Goal: Task Accomplishment & Management: Use online tool/utility

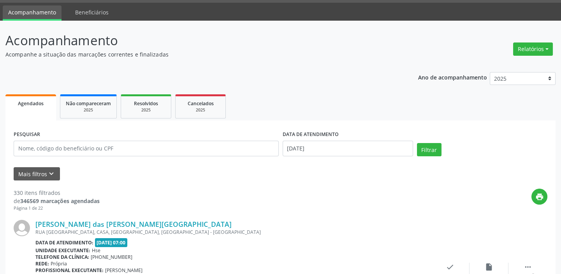
scroll to position [8, 0]
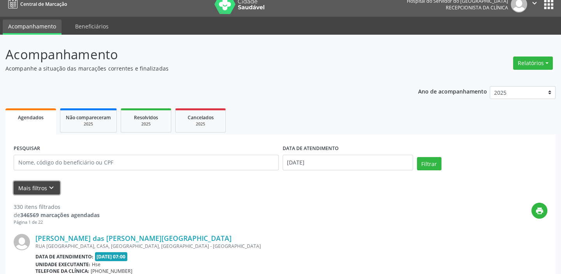
click at [49, 186] on icon "keyboard_arrow_down" at bounding box center [51, 187] width 9 height 9
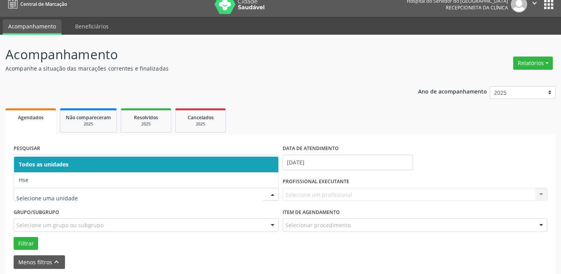
click at [271, 194] on div at bounding box center [273, 194] width 12 height 13
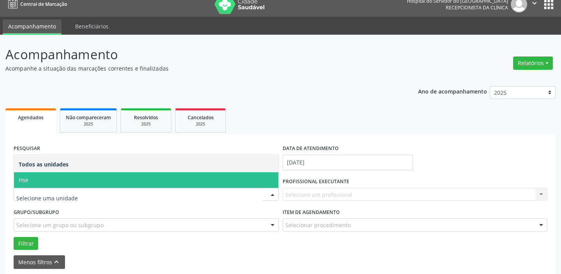
click at [252, 179] on span "Hse" at bounding box center [146, 180] width 264 height 16
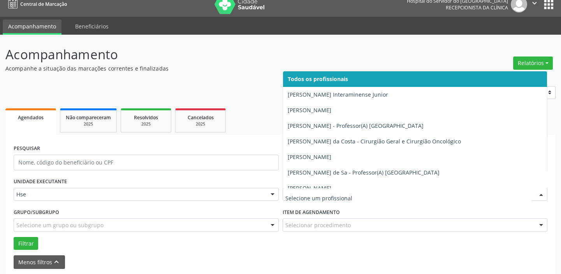
click at [543, 194] on div at bounding box center [542, 194] width 12 height 13
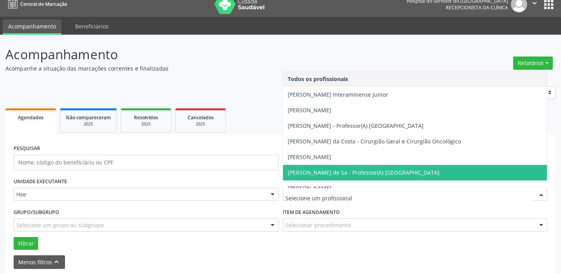
click at [346, 170] on span "[PERSON_NAME] de Sa - Professor(A) [GEOGRAPHIC_DATA]" at bounding box center [364, 172] width 152 height 7
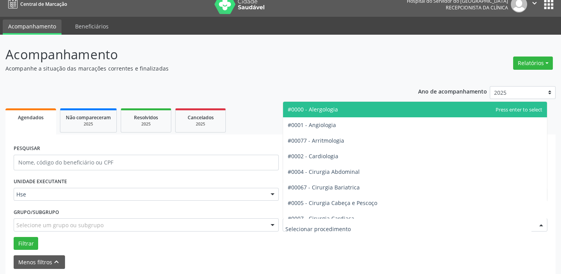
click at [541, 223] on div at bounding box center [542, 224] width 12 height 13
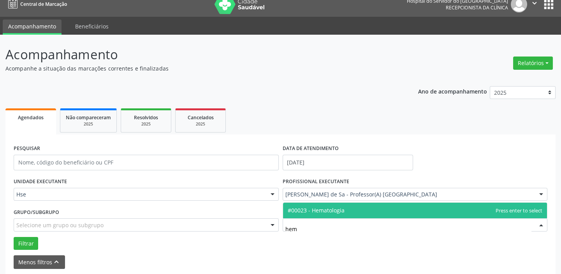
click at [383, 211] on span "#00023 - Hematologia" at bounding box center [415, 211] width 264 height 16
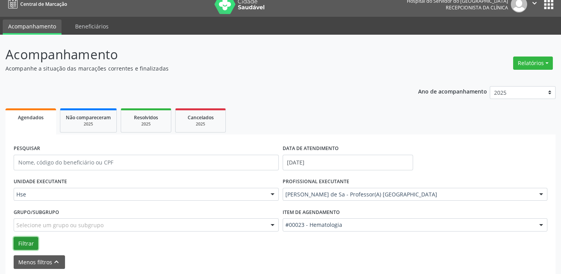
click at [29, 240] on button "Filtrar" at bounding box center [26, 243] width 25 height 13
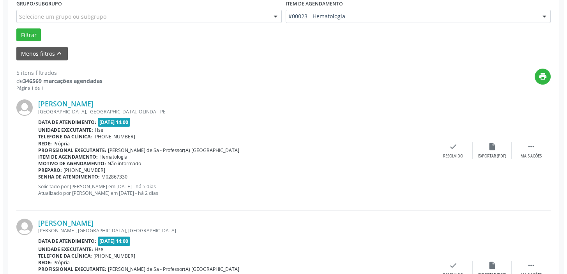
scroll to position [211, 0]
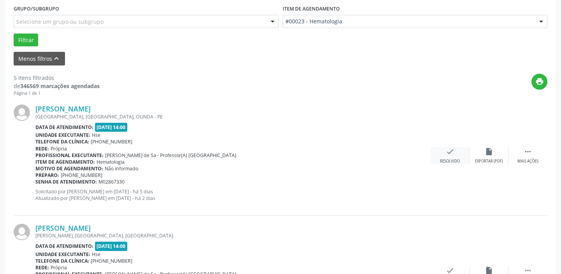
click at [456, 156] on div "check Resolvido" at bounding box center [450, 155] width 39 height 17
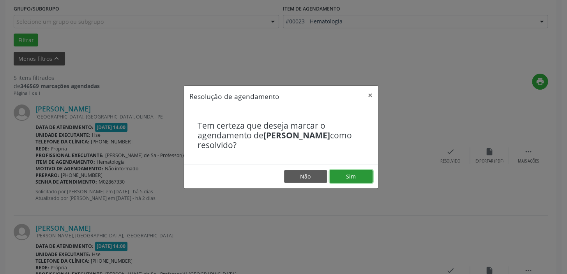
click at [358, 170] on button "Sim" at bounding box center [350, 176] width 43 height 13
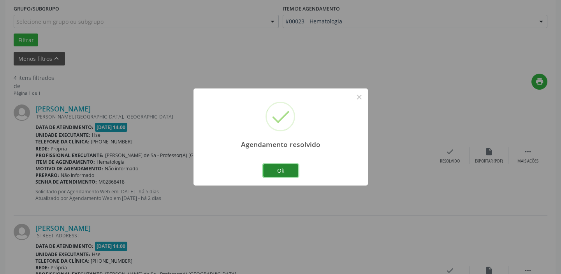
click at [280, 170] on button "Ok" at bounding box center [280, 170] width 35 height 13
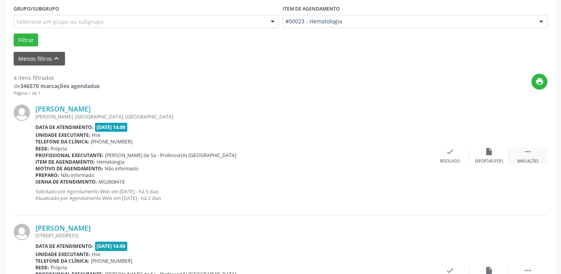
click at [525, 155] on icon "" at bounding box center [528, 151] width 9 height 9
click at [485, 153] on icon "alarm_off" at bounding box center [489, 151] width 9 height 9
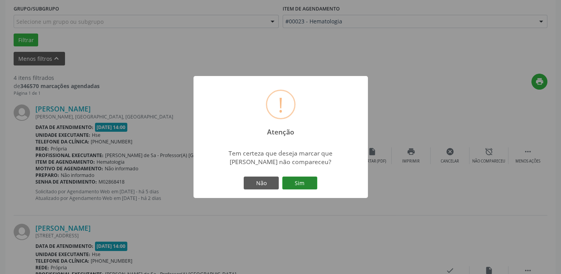
click at [308, 180] on button "Sim" at bounding box center [299, 182] width 35 height 13
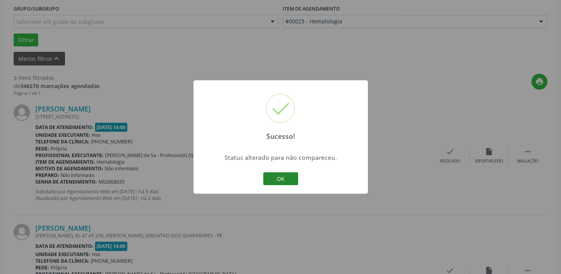
click at [289, 179] on button "OK" at bounding box center [280, 178] width 35 height 13
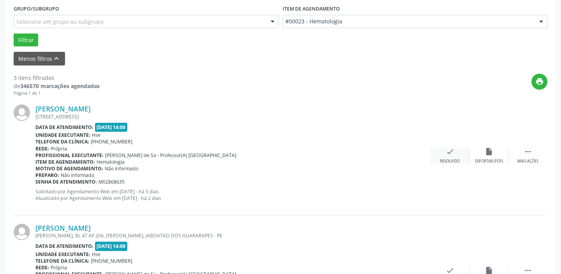
click at [451, 153] on icon "check" at bounding box center [450, 151] width 9 height 9
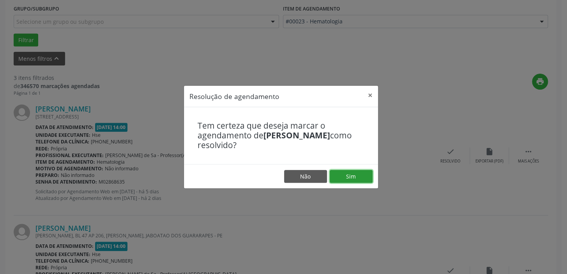
click at [349, 176] on button "Sim" at bounding box center [350, 176] width 43 height 13
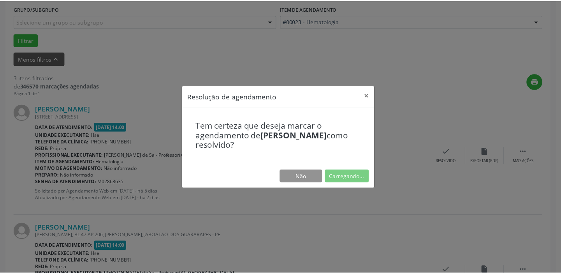
scroll to position [58, 0]
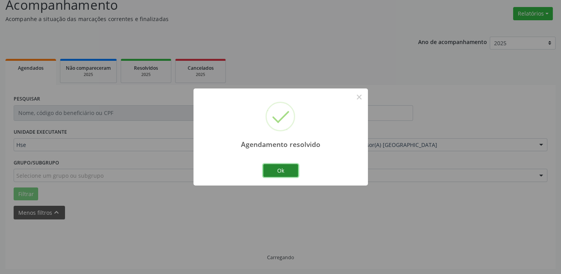
click at [285, 170] on button "Ok" at bounding box center [280, 170] width 35 height 13
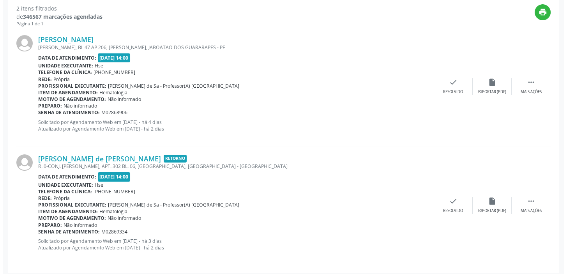
scroll to position [283, 0]
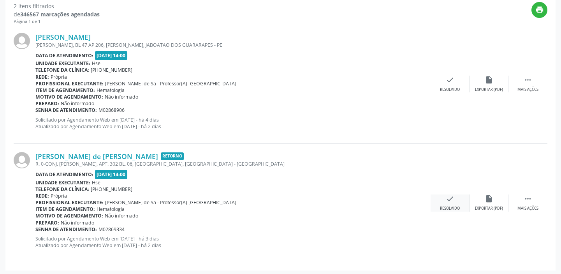
click at [452, 198] on icon "check" at bounding box center [450, 198] width 9 height 9
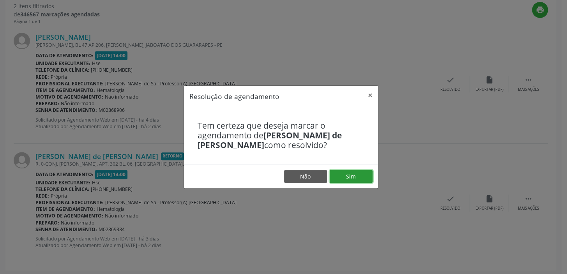
click at [358, 171] on button "Sim" at bounding box center [350, 176] width 43 height 13
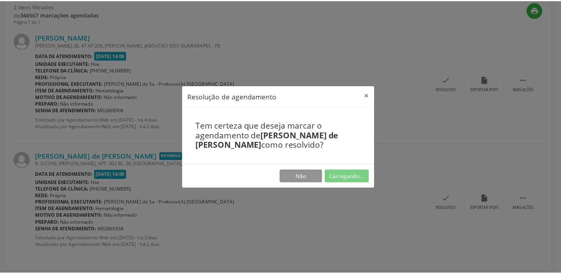
scroll to position [58, 0]
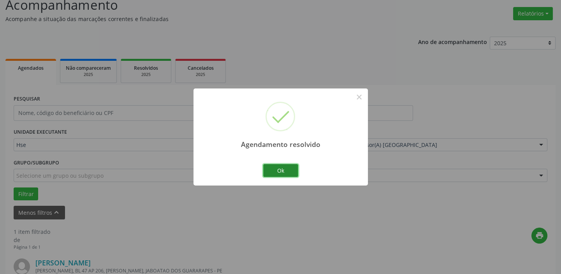
click at [287, 171] on button "Ok" at bounding box center [280, 170] width 35 height 13
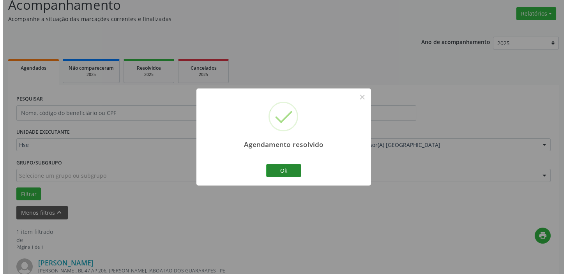
scroll to position [166, 0]
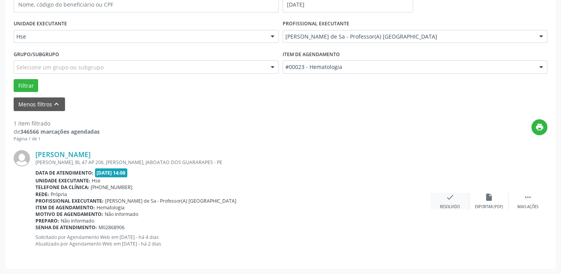
click at [444, 197] on div "check Resolvido" at bounding box center [450, 201] width 39 height 17
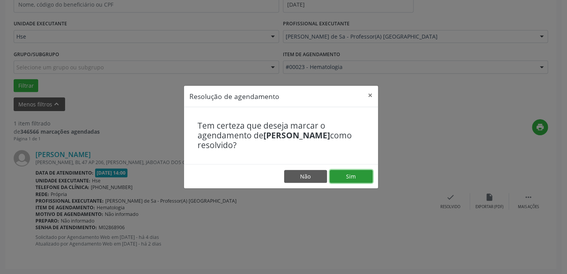
click at [357, 173] on button "Sim" at bounding box center [350, 176] width 43 height 13
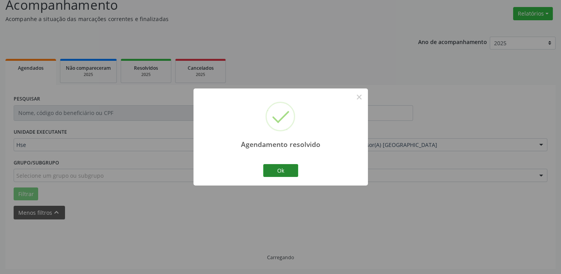
scroll to position [41, 0]
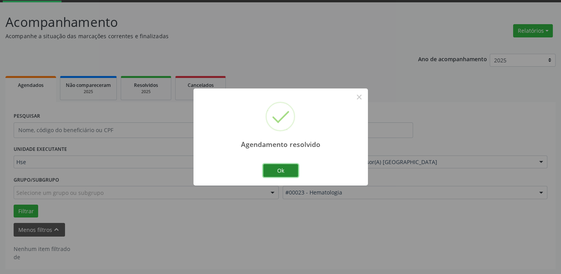
click at [287, 166] on button "Ok" at bounding box center [280, 170] width 35 height 13
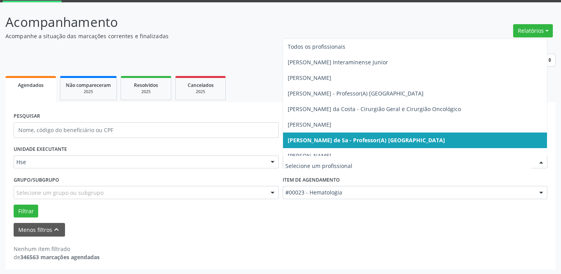
click at [543, 160] on div at bounding box center [542, 162] width 12 height 13
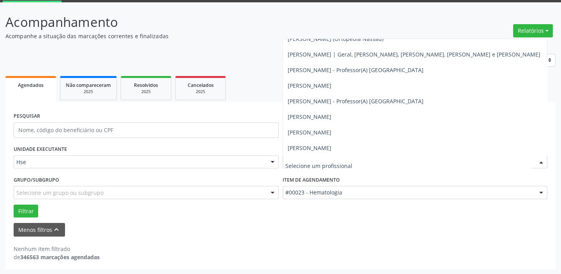
scroll to position [184, 0]
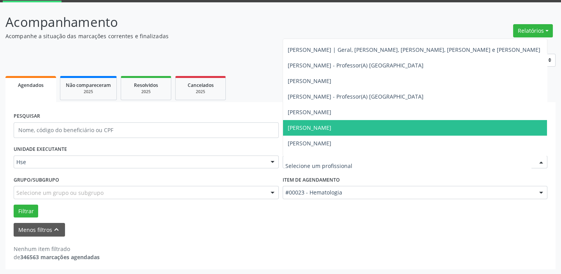
click at [331, 125] on span "[PERSON_NAME]" at bounding box center [310, 127] width 44 height 7
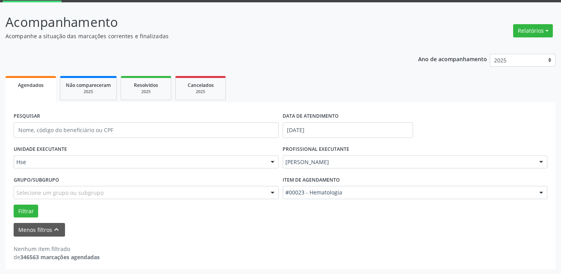
click at [541, 189] on div at bounding box center [542, 192] width 12 height 13
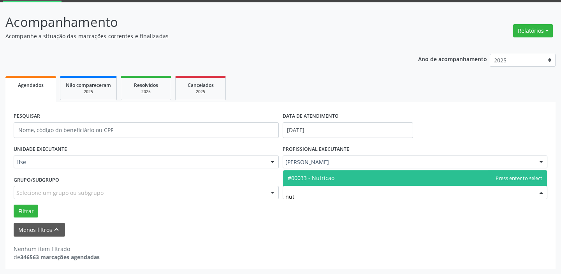
type input "nutr"
click at [333, 176] on span "#00033 - Nutricao" at bounding box center [415, 178] width 264 height 16
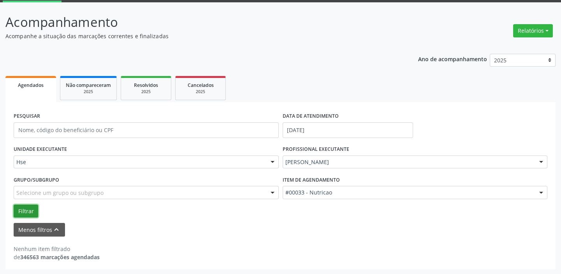
click at [28, 206] on button "Filtrar" at bounding box center [26, 210] width 25 height 13
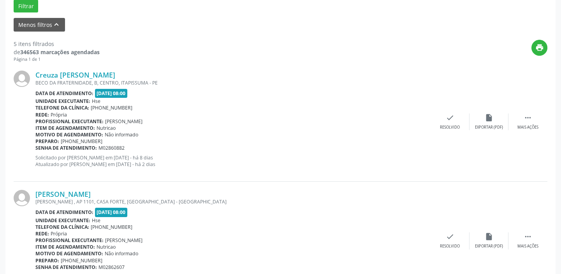
scroll to position [265, 0]
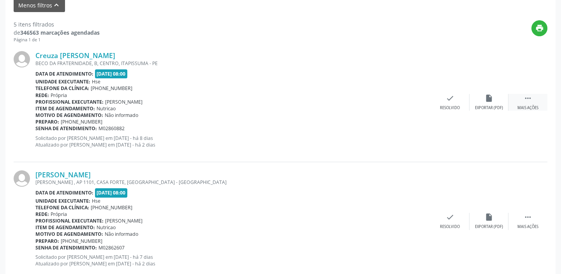
click at [531, 100] on icon "" at bounding box center [528, 98] width 9 height 9
click at [485, 99] on icon "alarm_off" at bounding box center [489, 98] width 9 height 9
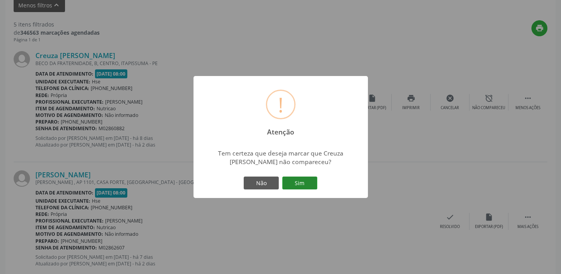
click at [307, 183] on button "Sim" at bounding box center [299, 182] width 35 height 13
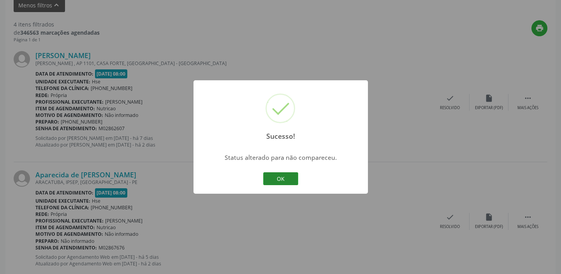
click at [279, 174] on button "OK" at bounding box center [280, 178] width 35 height 13
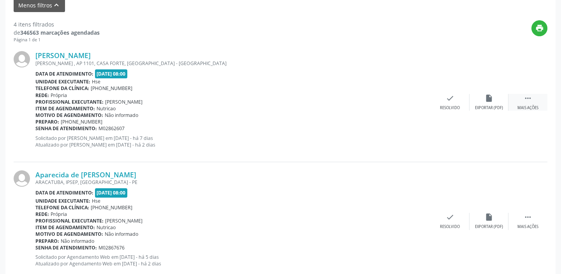
click at [527, 99] on icon "" at bounding box center [528, 98] width 9 height 9
click at [492, 99] on icon "alarm_off" at bounding box center [489, 98] width 9 height 9
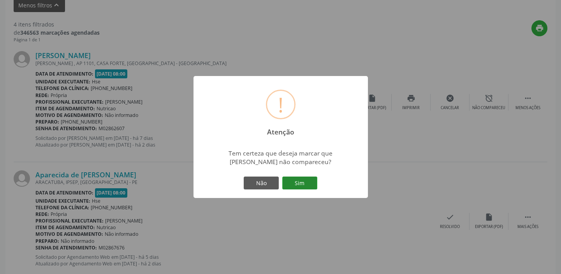
click at [296, 183] on button "Sim" at bounding box center [299, 182] width 35 height 13
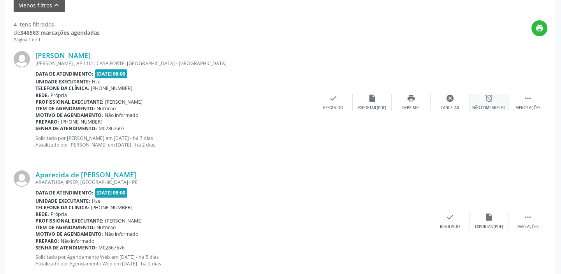
click at [490, 101] on icon "alarm_off" at bounding box center [489, 98] width 9 height 9
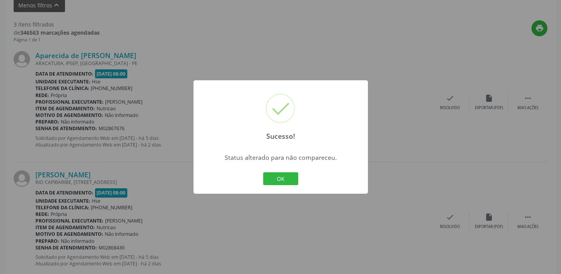
click at [271, 226] on div "Sucesso! × Status alterado para não compareceu. OK Cancel" at bounding box center [280, 137] width 561 height 274
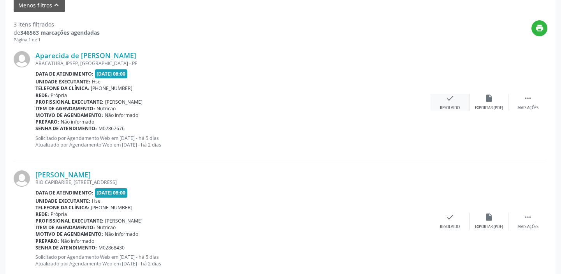
click at [447, 102] on div "check Resolvido" at bounding box center [450, 102] width 39 height 17
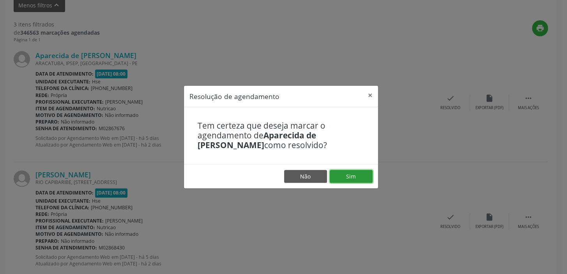
click at [345, 174] on button "Sim" at bounding box center [350, 176] width 43 height 13
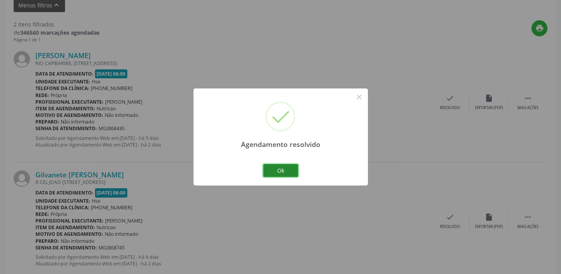
click at [291, 171] on button "Ok" at bounding box center [280, 170] width 35 height 13
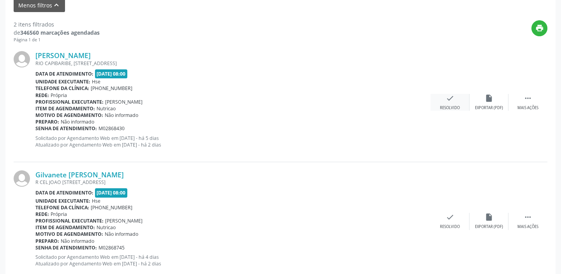
click at [454, 97] on icon "check" at bounding box center [450, 98] width 9 height 9
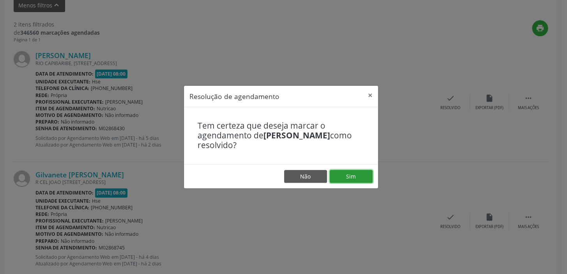
click at [356, 181] on button "Sim" at bounding box center [350, 176] width 43 height 13
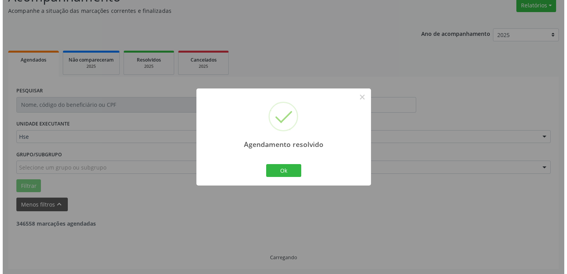
scroll to position [166, 0]
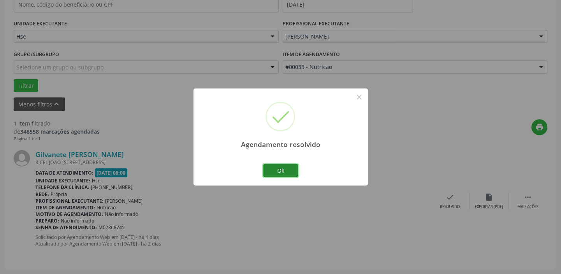
click at [288, 170] on button "Ok" at bounding box center [280, 170] width 35 height 13
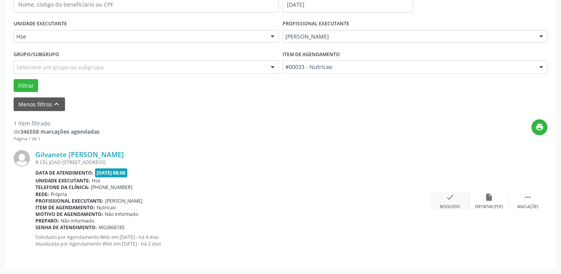
click at [453, 195] on icon "check" at bounding box center [450, 197] width 9 height 9
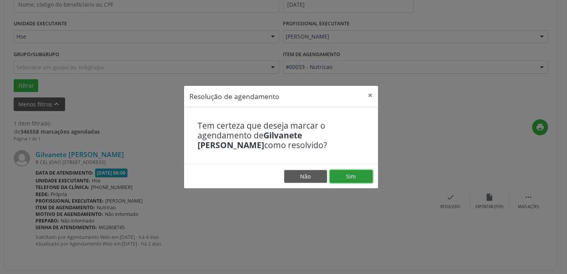
click at [352, 174] on button "Sim" at bounding box center [350, 176] width 43 height 13
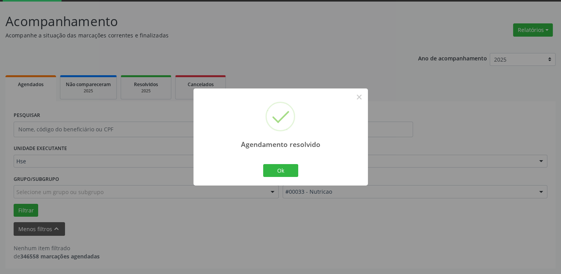
scroll to position [41, 0]
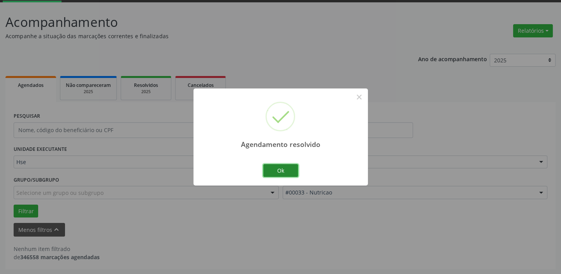
click at [291, 167] on button "Ok" at bounding box center [280, 170] width 35 height 13
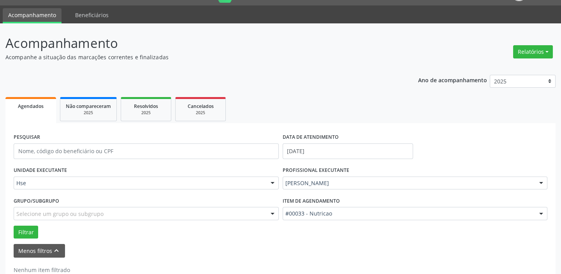
scroll to position [19, 0]
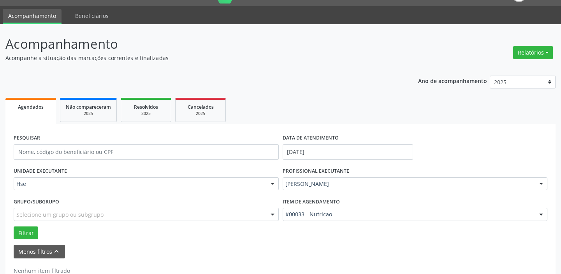
click at [169, 77] on div "Ano de acompanhamento 2025 2024 2023 2022 2021 Agendados Não compareceram 2025 …" at bounding box center [280, 180] width 550 height 221
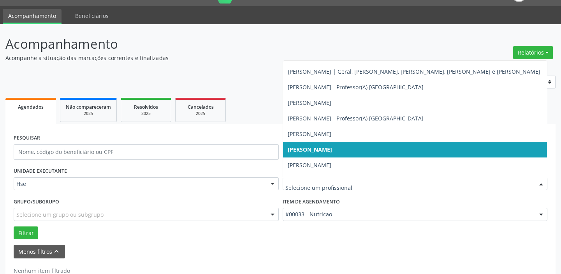
click at [541, 180] on div at bounding box center [542, 184] width 12 height 13
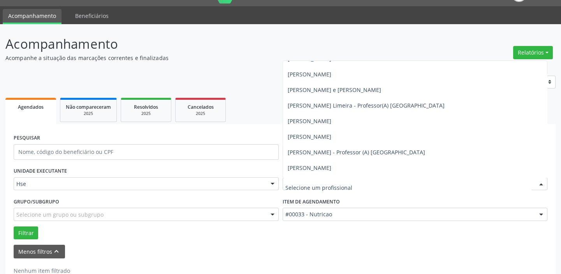
scroll to position [703, 0]
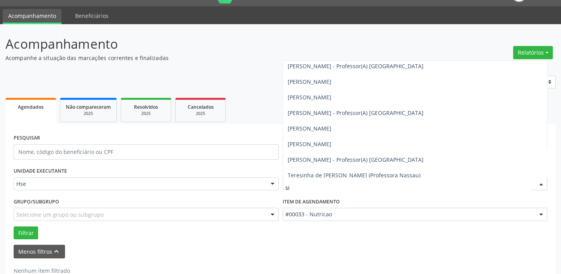
type input "sil"
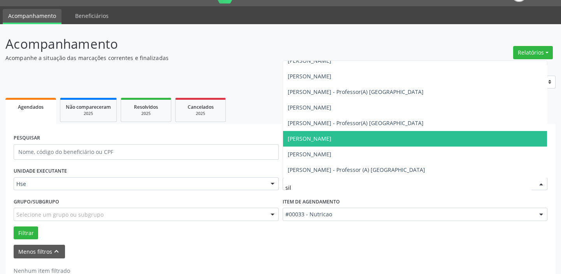
click at [308, 135] on span "[PERSON_NAME]" at bounding box center [310, 138] width 44 height 7
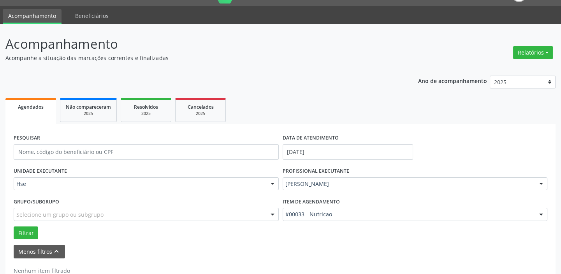
scroll to position [703, 0]
click at [23, 231] on button "Filtrar" at bounding box center [26, 232] width 25 height 13
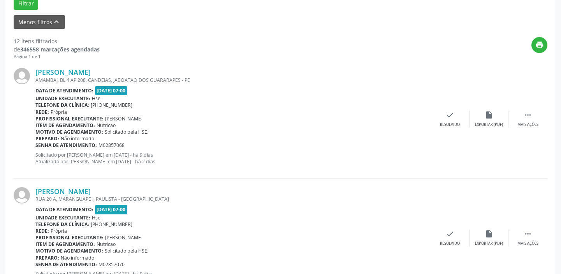
scroll to position [241, 0]
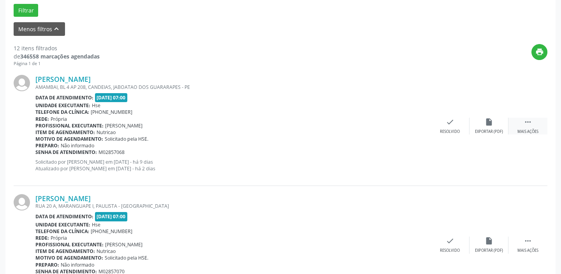
click at [519, 121] on div " Mais ações" at bounding box center [528, 126] width 39 height 17
click at [487, 126] on div "alarm_off Não compareceu" at bounding box center [489, 126] width 39 height 17
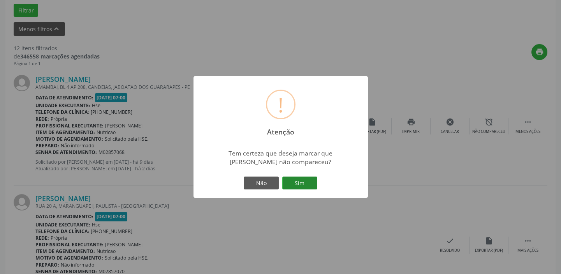
click at [300, 180] on button "Sim" at bounding box center [299, 182] width 35 height 13
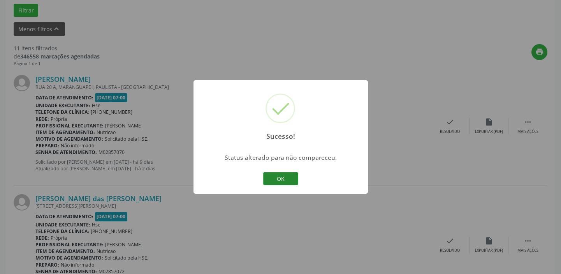
click at [291, 175] on button "OK" at bounding box center [280, 178] width 35 height 13
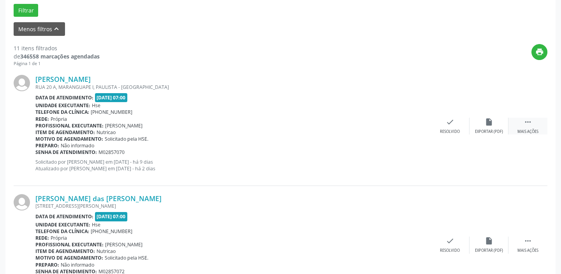
click at [530, 126] on div " Mais ações" at bounding box center [528, 126] width 39 height 17
click at [493, 125] on icon "alarm_off" at bounding box center [489, 122] width 9 height 9
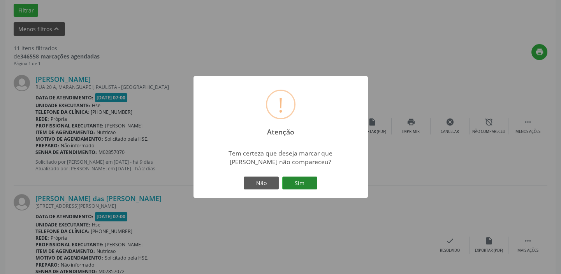
click at [306, 183] on button "Sim" at bounding box center [299, 182] width 35 height 13
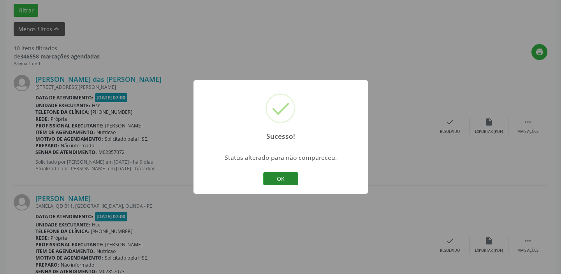
click at [287, 174] on button "OK" at bounding box center [280, 178] width 35 height 13
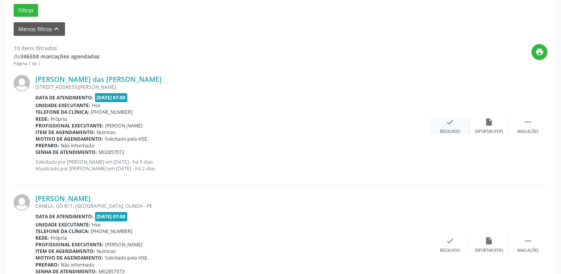
click at [457, 126] on div "check Resolvido" at bounding box center [450, 126] width 39 height 17
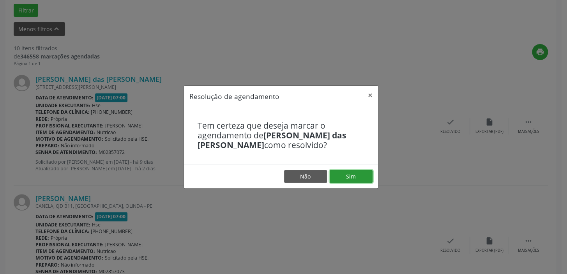
click at [348, 174] on button "Sim" at bounding box center [350, 176] width 43 height 13
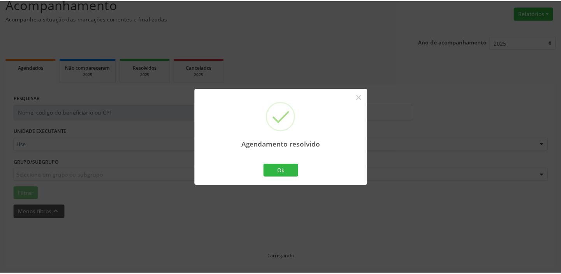
scroll to position [58, 0]
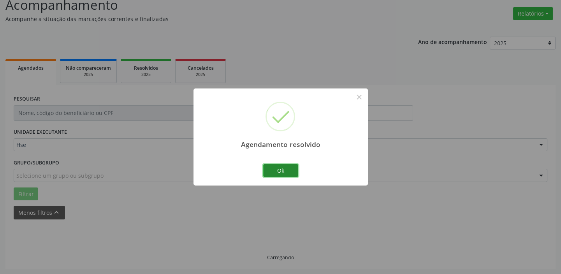
click at [285, 168] on button "Ok" at bounding box center [280, 170] width 35 height 13
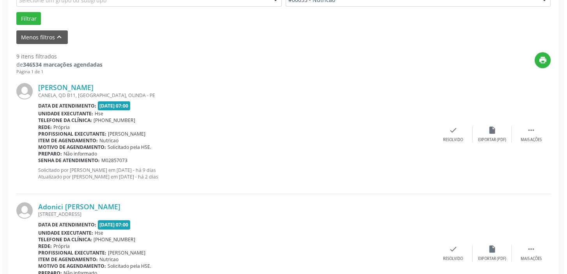
scroll to position [265, 0]
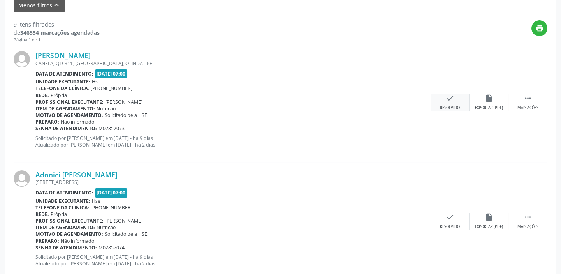
click at [453, 102] on div "check Resolvido" at bounding box center [450, 102] width 39 height 17
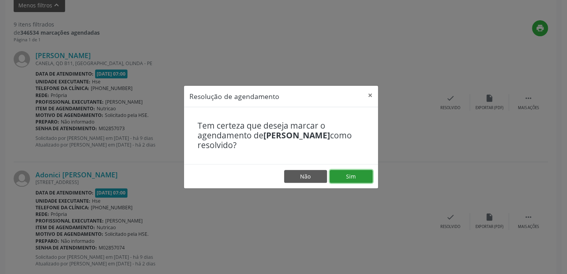
click at [349, 172] on button "Sim" at bounding box center [350, 176] width 43 height 13
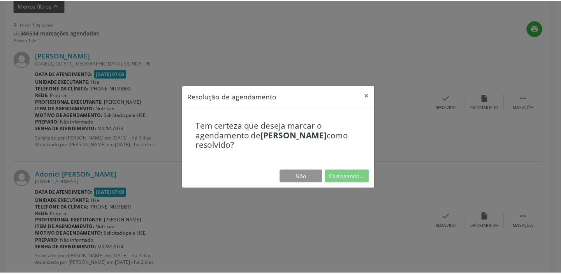
scroll to position [58, 0]
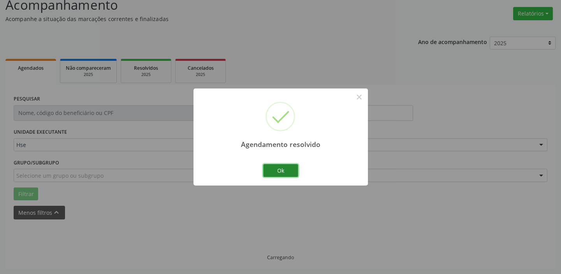
click at [282, 167] on button "Ok" at bounding box center [280, 170] width 35 height 13
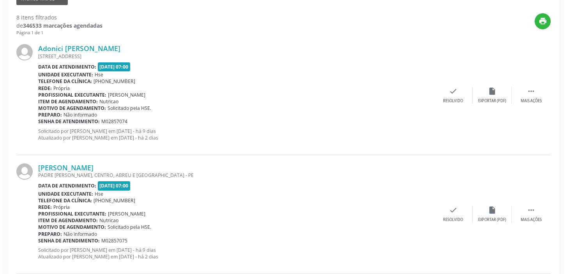
scroll to position [278, 0]
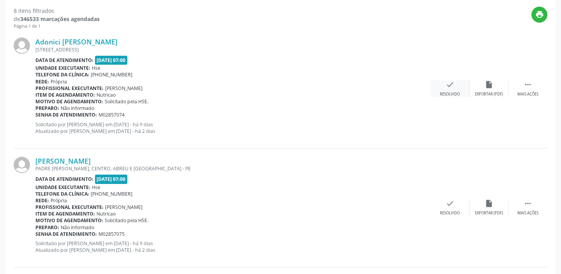
click at [453, 83] on icon "check" at bounding box center [450, 84] width 9 height 9
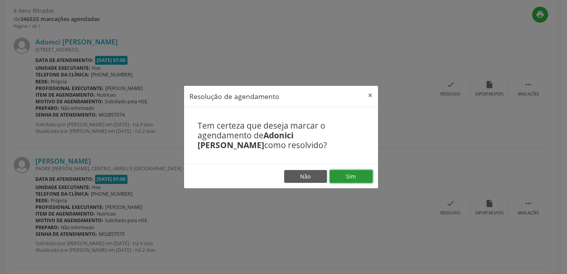
click at [350, 174] on button "Sim" at bounding box center [350, 176] width 43 height 13
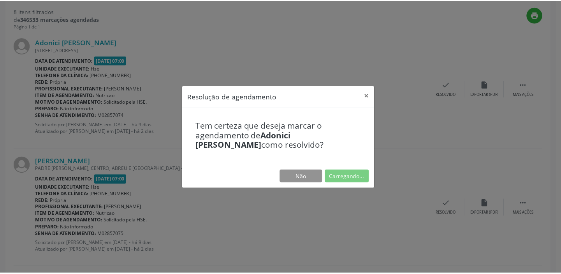
scroll to position [58, 0]
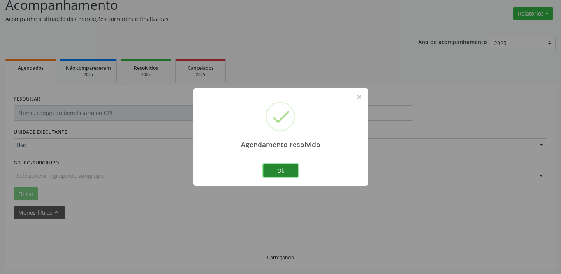
click at [277, 166] on button "Ok" at bounding box center [280, 170] width 35 height 13
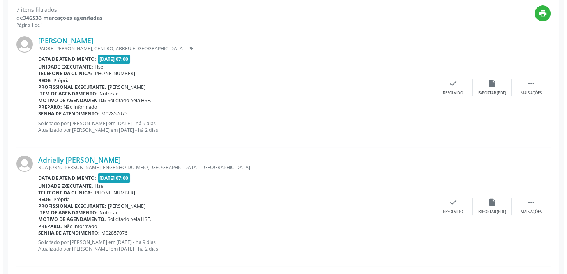
scroll to position [283, 0]
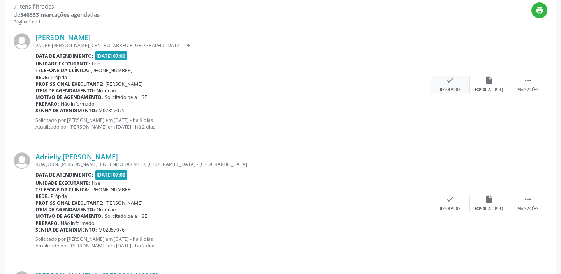
click at [457, 84] on div "check Resolvido" at bounding box center [450, 84] width 39 height 17
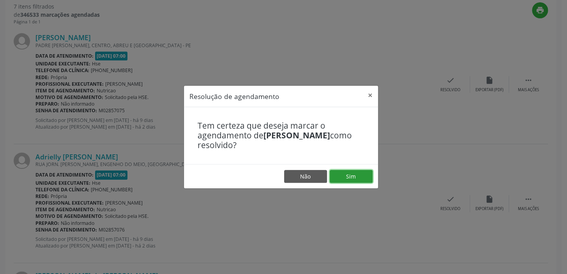
click at [344, 176] on button "Sim" at bounding box center [350, 176] width 43 height 13
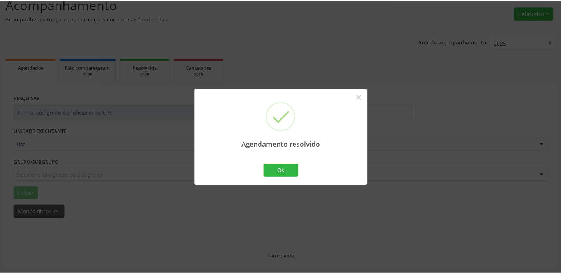
scroll to position [58, 0]
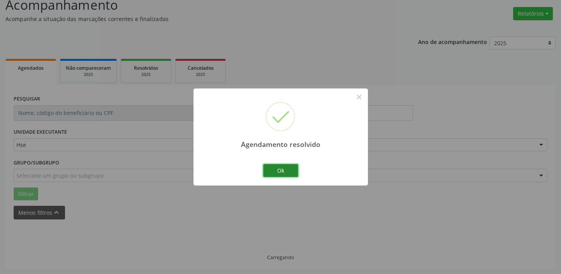
click at [287, 167] on button "Ok" at bounding box center [280, 170] width 35 height 13
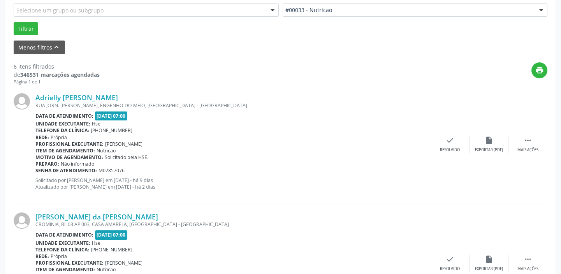
scroll to position [229, 0]
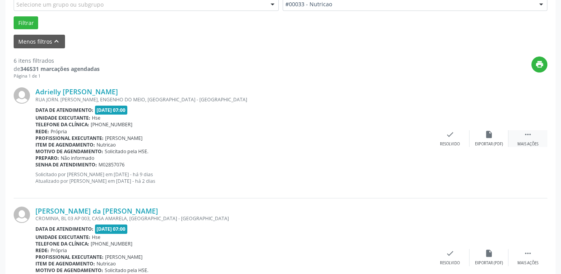
click at [522, 132] on div " Mais ações" at bounding box center [528, 138] width 39 height 17
click at [484, 136] on div "alarm_off Não compareceu" at bounding box center [489, 138] width 39 height 17
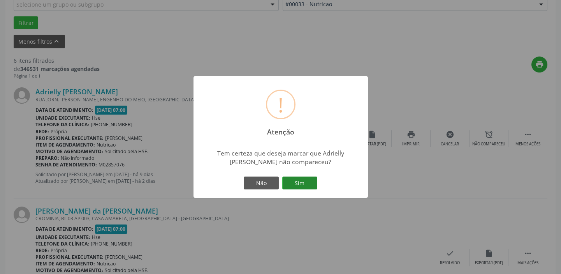
click at [304, 179] on button "Sim" at bounding box center [299, 182] width 35 height 13
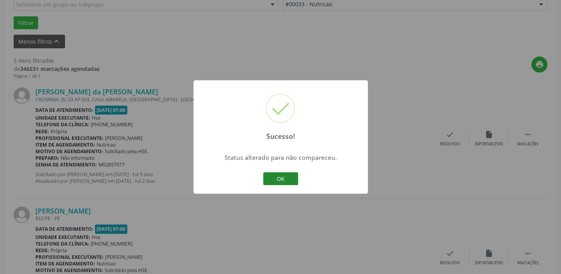
click at [284, 179] on button "OK" at bounding box center [280, 178] width 35 height 13
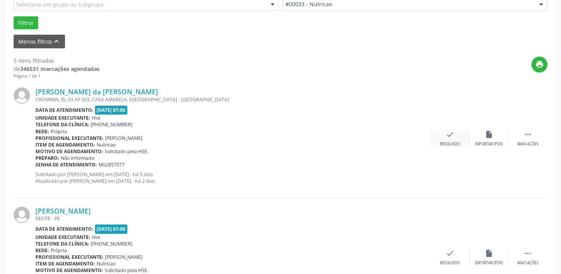
click at [450, 136] on icon "check" at bounding box center [450, 134] width 9 height 9
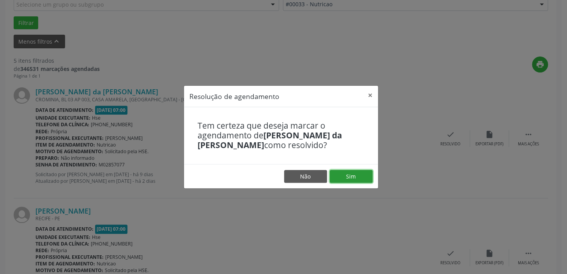
click at [354, 172] on button "Sim" at bounding box center [350, 176] width 43 height 13
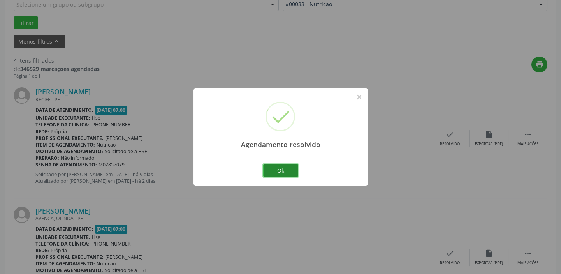
click at [290, 168] on button "Ok" at bounding box center [280, 170] width 35 height 13
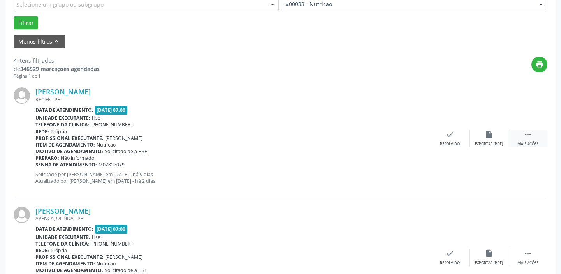
click at [530, 134] on icon "" at bounding box center [528, 134] width 9 height 9
click at [484, 134] on div "alarm_off Não compareceu" at bounding box center [489, 138] width 39 height 17
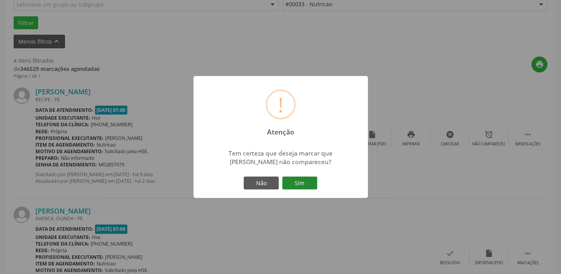
click at [304, 182] on button "Sim" at bounding box center [299, 182] width 35 height 13
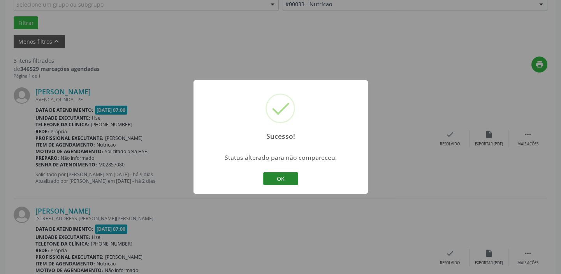
click at [280, 179] on button "OK" at bounding box center [280, 178] width 35 height 13
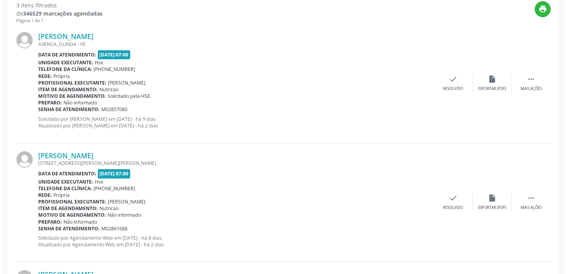
scroll to position [284, 0]
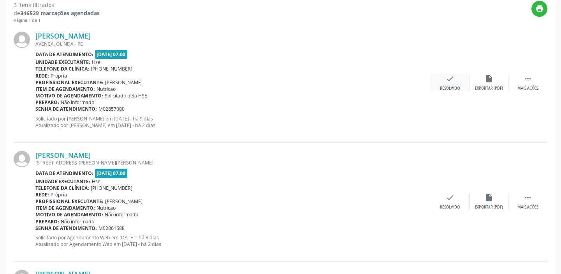
click at [449, 80] on icon "check" at bounding box center [450, 78] width 9 height 9
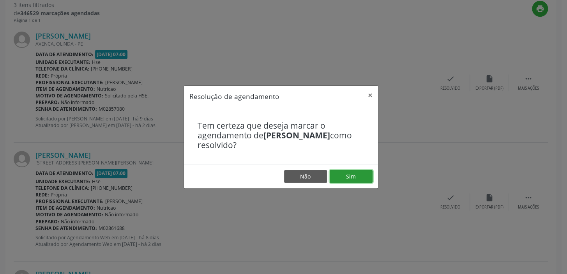
click at [359, 176] on button "Sim" at bounding box center [350, 176] width 43 height 13
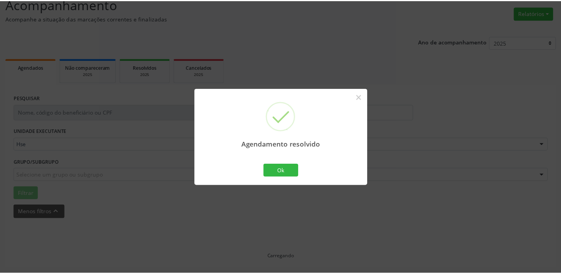
scroll to position [58, 0]
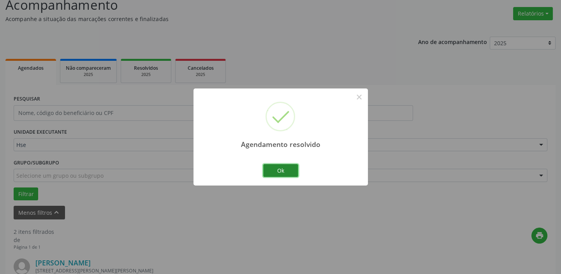
click at [288, 170] on button "Ok" at bounding box center [280, 170] width 35 height 13
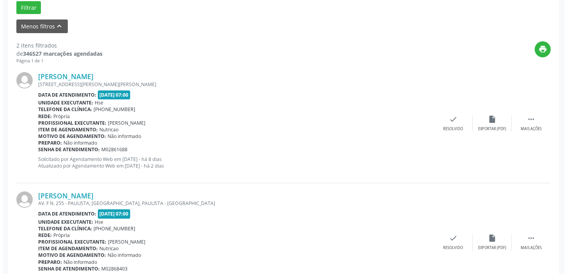
scroll to position [258, 0]
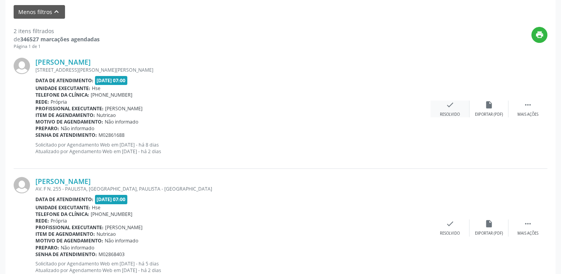
click at [458, 107] on div "check Resolvido" at bounding box center [450, 108] width 39 height 17
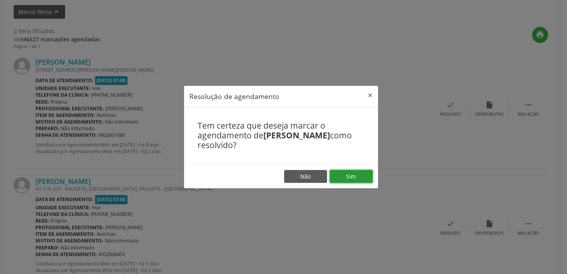
click at [352, 176] on button "Sim" at bounding box center [350, 176] width 43 height 13
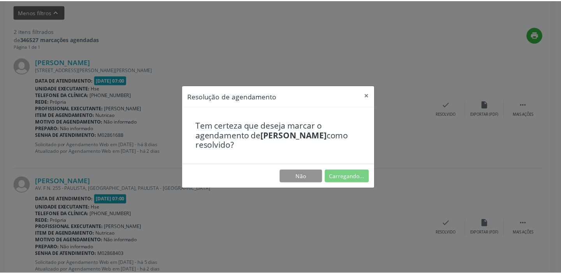
scroll to position [58, 0]
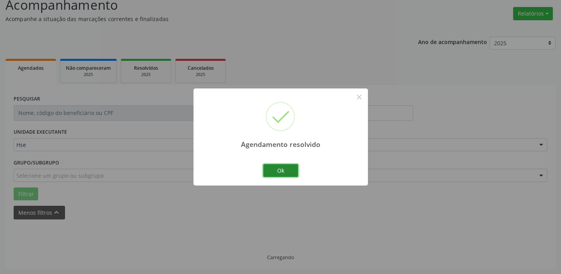
click at [278, 168] on button "Ok" at bounding box center [280, 170] width 35 height 13
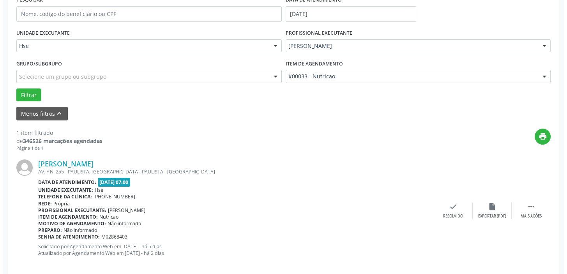
scroll to position [166, 0]
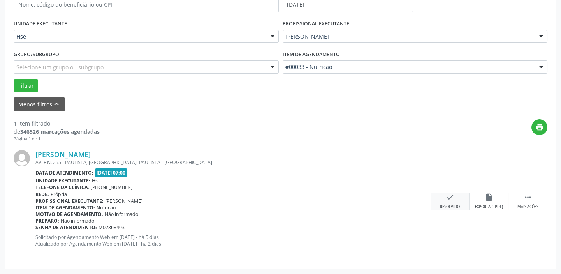
click at [452, 203] on div "check Resolvido" at bounding box center [450, 201] width 39 height 17
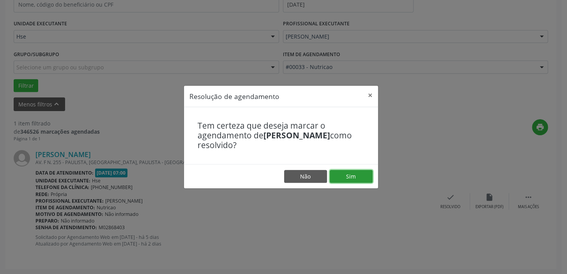
click at [352, 173] on button "Sim" at bounding box center [350, 176] width 43 height 13
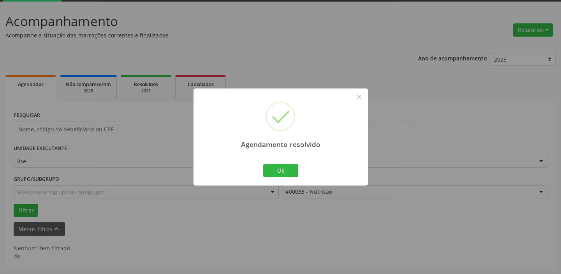
scroll to position [41, 0]
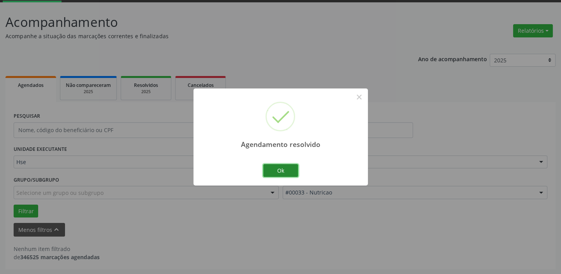
click at [275, 164] on button "Ok" at bounding box center [280, 170] width 35 height 13
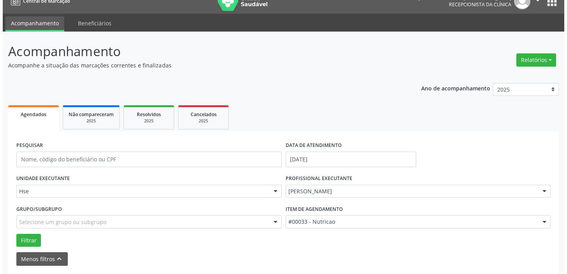
scroll to position [0, 0]
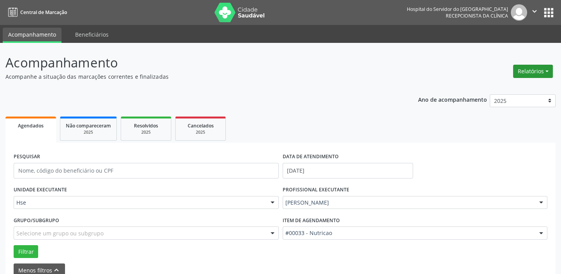
click at [534, 69] on button "Relatórios" at bounding box center [533, 71] width 40 height 13
click at [496, 88] on link "Agendamentos" at bounding box center [511, 87] width 84 height 11
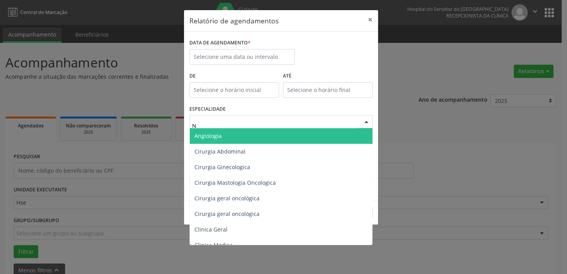
type input "NU"
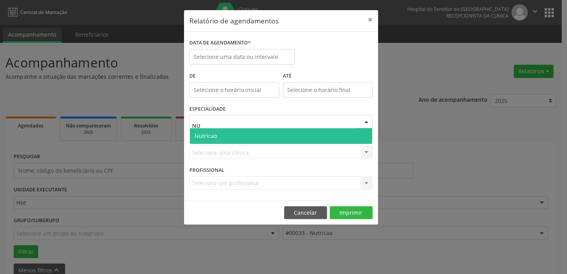
click at [216, 136] on span "Nutricao" at bounding box center [281, 136] width 182 height 16
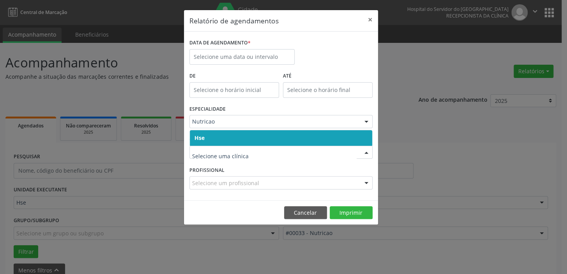
click at [202, 140] on span "Hse" at bounding box center [199, 137] width 10 height 7
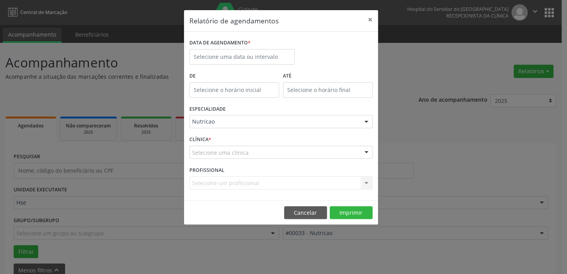
click at [203, 181] on div "Selecione um profissional Nenhum resultado encontrado para: " " Não há nenhuma …" at bounding box center [280, 182] width 183 height 13
click at [194, 177] on div "Selecione um profissional Nenhum resultado encontrado para: " " Não há nenhuma …" at bounding box center [280, 182] width 183 height 13
click at [131, 199] on div "Relatório de agendamentos × DATA DE AGENDAMENTO * De ATÉ ESPECIALIDADE Nutricao…" at bounding box center [283, 137] width 567 height 274
click at [197, 181] on div "Selecione um profissional Nenhum resultado encontrado para: " " Não há nenhuma …" at bounding box center [280, 182] width 183 height 13
click at [195, 183] on div "Selecione um profissional Nenhum resultado encontrado para: " " Não há nenhuma …" at bounding box center [280, 182] width 183 height 13
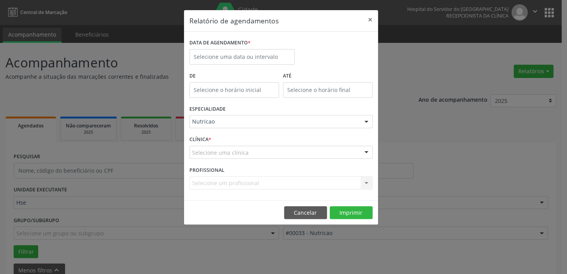
drag, startPoint x: 45, startPoint y: 217, endPoint x: 61, endPoint y: 217, distance: 16.0
click at [61, 217] on div "Relatório de agendamentos × DATA DE AGENDAMENTO * De ATÉ ESPECIALIDADE Nutricao…" at bounding box center [283, 137] width 567 height 274
click at [210, 180] on div "Selecione um profissional Nenhum resultado encontrado para: " " Não há nenhuma …" at bounding box center [280, 182] width 183 height 13
drag, startPoint x: 238, startPoint y: 181, endPoint x: 256, endPoint y: 181, distance: 18.7
click at [240, 181] on div "Selecione um profissional Nenhum resultado encontrado para: " " Não há nenhuma …" at bounding box center [280, 182] width 183 height 13
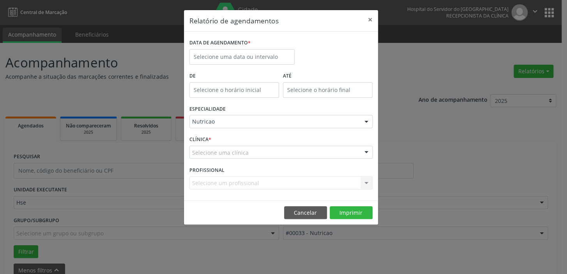
click at [275, 182] on div "Selecione um profissional Nenhum resultado encontrado para: " " Não há nenhuma …" at bounding box center [280, 182] width 183 height 13
click at [272, 179] on div "Selecione um profissional Nenhum resultado encontrado para: " " Não há nenhuma …" at bounding box center [280, 182] width 183 height 13
click at [192, 180] on div "Selecione um profissional Nenhum resultado encontrado para: " " Não há nenhuma …" at bounding box center [280, 182] width 183 height 13
click at [230, 174] on div "PROFISSIONAL Selecione um profissional Nenhum resultado encontrado para: " " Nã…" at bounding box center [280, 179] width 187 height 30
click at [213, 170] on label "PROFISSIONAL" at bounding box center [206, 170] width 35 height 12
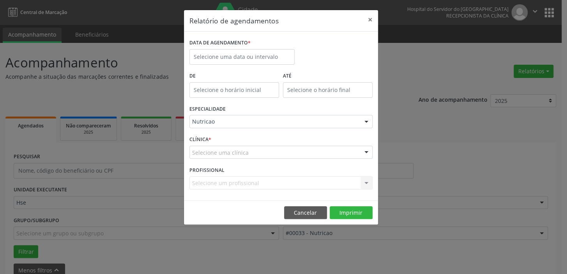
click at [208, 179] on div "Selecione um profissional Nenhum resultado encontrado para: " " Não há nenhuma …" at bounding box center [280, 182] width 183 height 13
click at [209, 180] on div "Selecione um profissional Nenhum resultado encontrado para: " " Não há nenhuma …" at bounding box center [280, 182] width 183 height 13
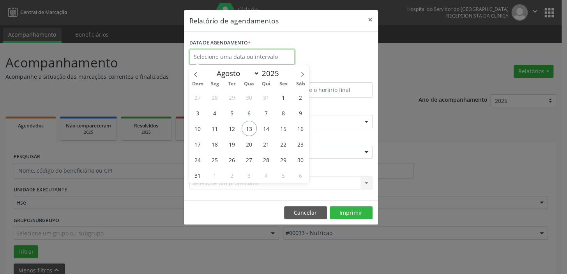
click at [207, 54] on input "text" at bounding box center [241, 57] width 105 height 16
click at [250, 127] on span "13" at bounding box center [248, 128] width 15 height 15
type input "[DATE]"
click at [250, 127] on span "13" at bounding box center [248, 128] width 15 height 15
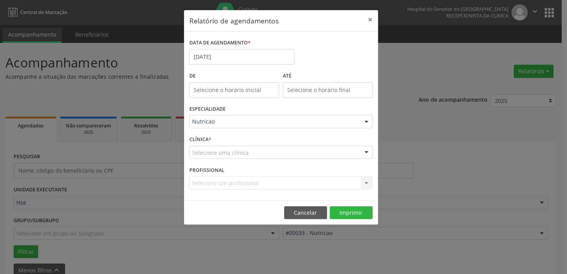
type input "12:00"
click at [240, 89] on input "12:00" at bounding box center [234, 90] width 90 height 16
type input "12:00"
click at [299, 91] on input "12:00" at bounding box center [328, 90] width 90 height 16
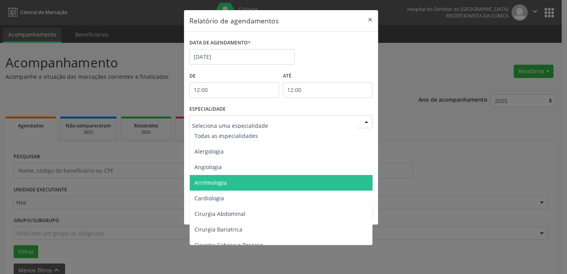
click at [155, 188] on div "Relatório de agendamentos × DATA DE AGENDAMENTO * [DATE] De 12:00 ATÉ 12:00 ESP…" at bounding box center [283, 137] width 567 height 274
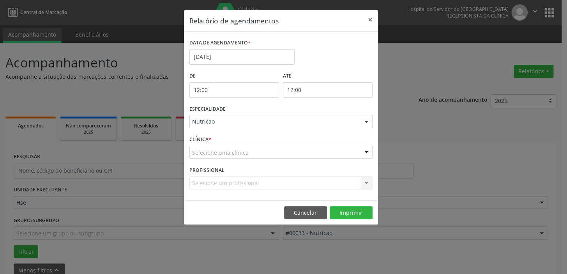
click at [208, 181] on div "Selecione um profissional Nenhum resultado encontrado para: " " Não há nenhuma …" at bounding box center [280, 182] width 183 height 13
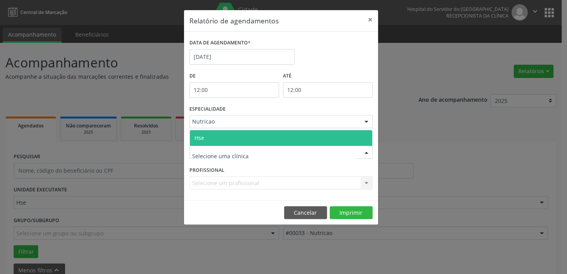
click at [198, 136] on span "Hse" at bounding box center [199, 137] width 10 height 7
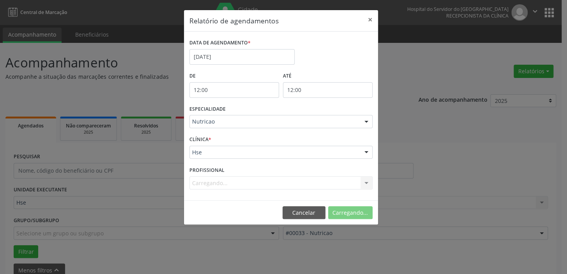
click at [204, 170] on label "PROFISSIONAL" at bounding box center [206, 170] width 35 height 12
click at [206, 182] on div "Carregando... Nenhum resultado encontrado para: " " Não há nenhuma opção para s…" at bounding box center [280, 182] width 183 height 13
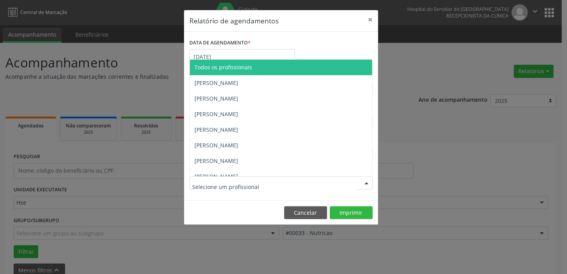
drag, startPoint x: 206, startPoint y: 182, endPoint x: 215, endPoint y: 182, distance: 9.0
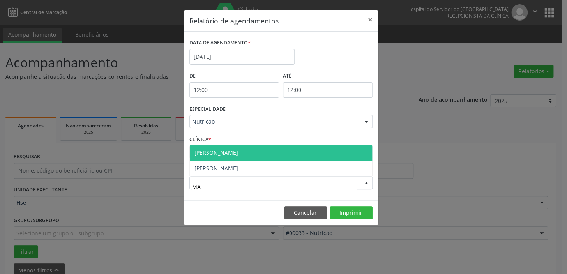
type input "M"
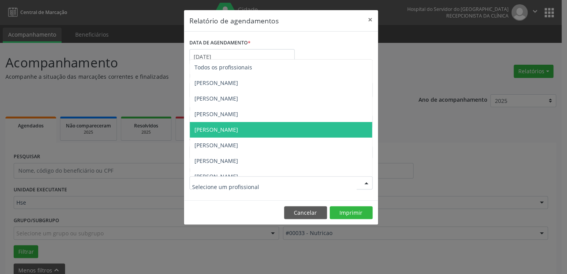
click at [234, 130] on span "[PERSON_NAME]" at bounding box center [216, 129] width 44 height 7
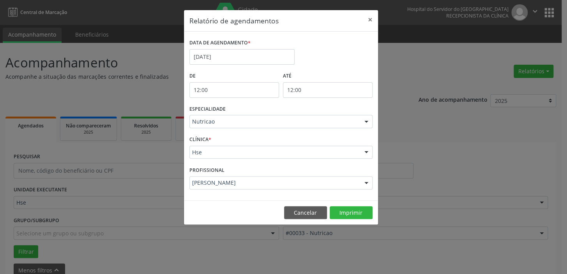
click at [421, 104] on div "Relatório de agendamentos × DATA DE AGENDAMENTO * [DATE] De 12:00 ATÉ 12:00 ESP…" at bounding box center [283, 137] width 567 height 274
click at [407, 110] on div "Relatório de agendamentos × DATA DE AGENDAMENTO * [DATE] De 12:00 ATÉ 12:00 ESP…" at bounding box center [283, 137] width 567 height 274
click at [370, 19] on button "×" at bounding box center [370, 19] width 16 height 19
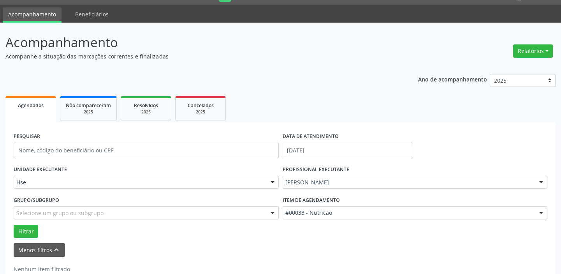
scroll to position [41, 0]
